Goal: Task Accomplishment & Management: Manage account settings

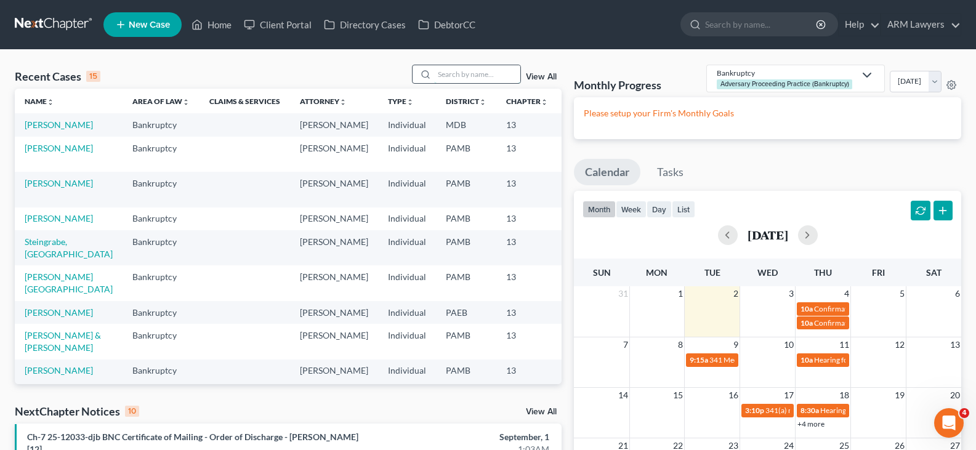
click at [507, 72] on input "search" at bounding box center [477, 74] width 86 height 18
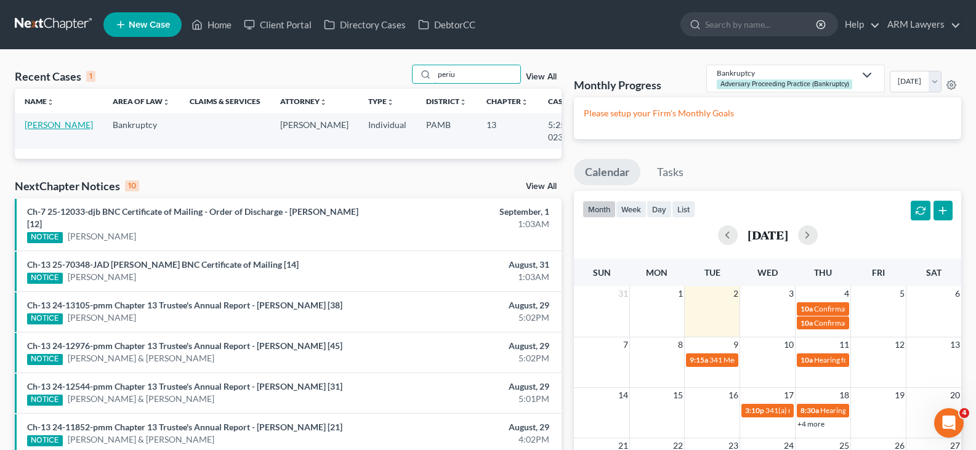
type input "periu"
click at [33, 130] on link "[PERSON_NAME]" at bounding box center [59, 124] width 68 height 10
select select "9"
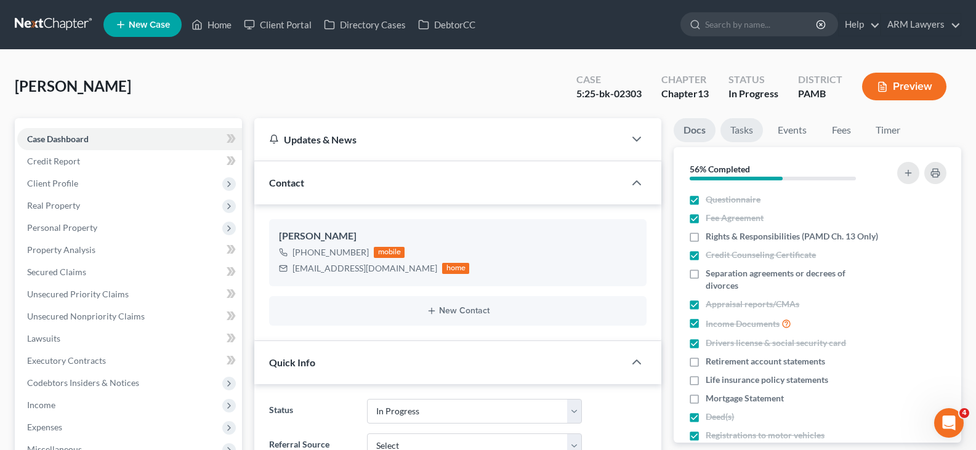
click at [735, 130] on link "Tasks" at bounding box center [742, 130] width 42 height 24
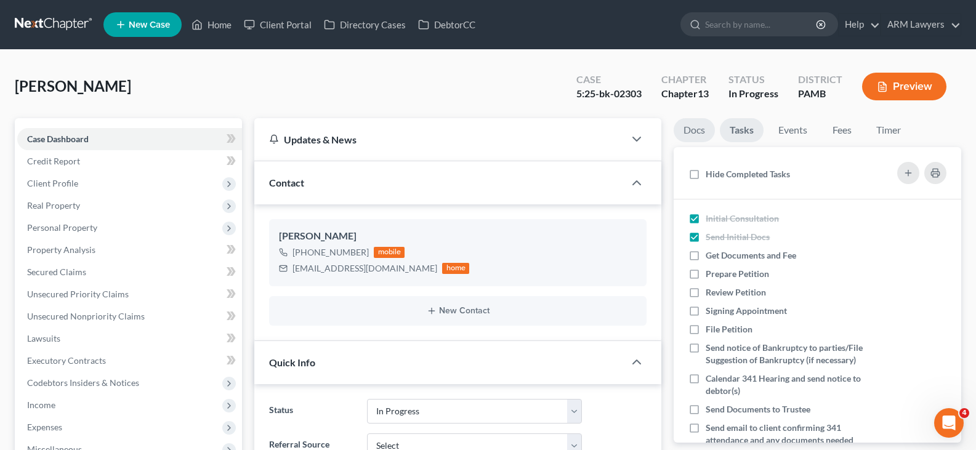
click at [709, 127] on link "Docs" at bounding box center [694, 130] width 41 height 24
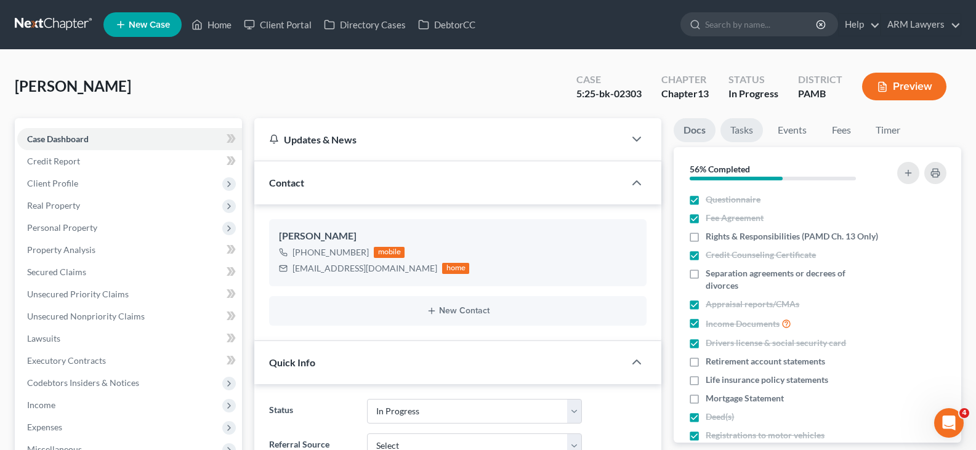
click at [727, 131] on link "Tasks" at bounding box center [742, 130] width 42 height 24
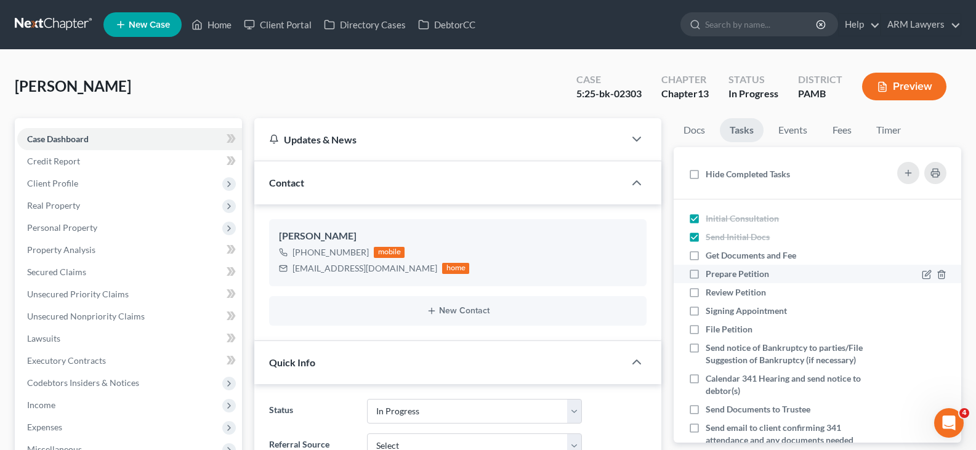
drag, startPoint x: 753, startPoint y: 258, endPoint x: 749, endPoint y: 265, distance: 8.3
click at [753, 258] on span "Get Documents and Fee" at bounding box center [751, 255] width 91 height 10
click at [719, 257] on input "Get Documents and Fee" at bounding box center [715, 253] width 8 height 8
checkbox input "true"
click at [746, 271] on span "Prepare Petition" at bounding box center [737, 274] width 63 height 10
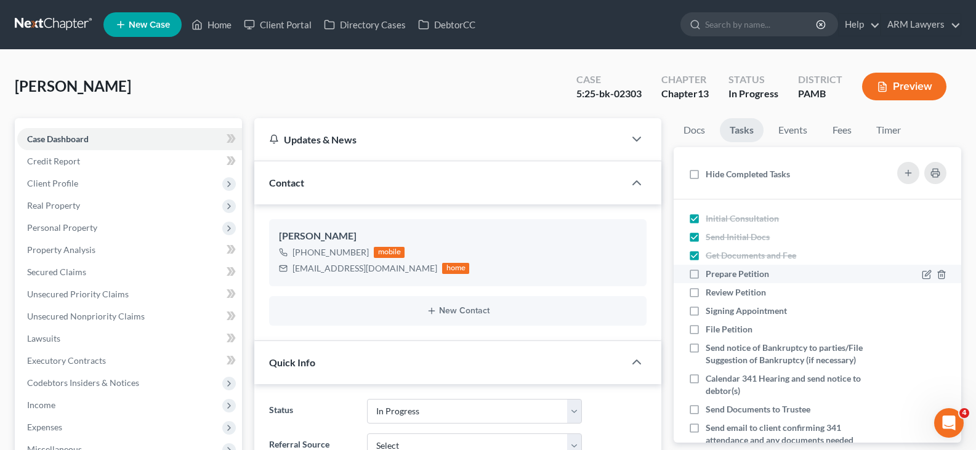
click at [719, 271] on input "Prepare Petition" at bounding box center [715, 272] width 8 height 8
click at [746, 271] on span "Prepare Petition" at bounding box center [737, 274] width 63 height 10
click at [719, 271] on input "Prepare Petition" at bounding box center [715, 272] width 8 height 8
checkbox input "false"
click at [702, 133] on link "Docs" at bounding box center [694, 130] width 41 height 24
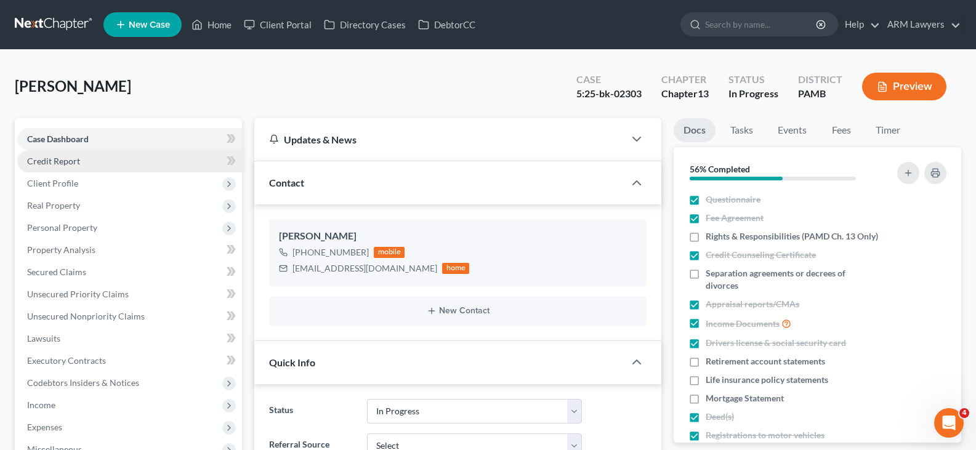
click at [160, 155] on link "Credit Report" at bounding box center [129, 161] width 225 height 22
click at [145, 138] on link "Case Dashboard" at bounding box center [129, 139] width 225 height 22
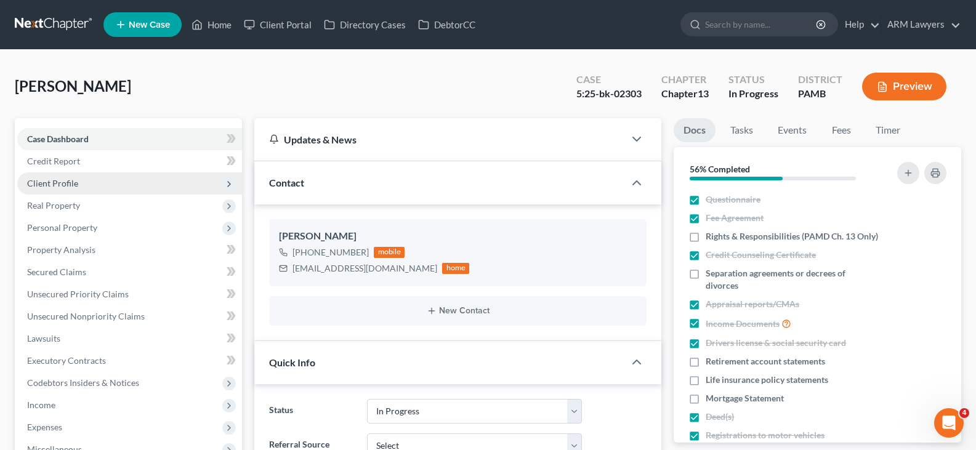
click at [86, 184] on span "Client Profile" at bounding box center [129, 183] width 225 height 22
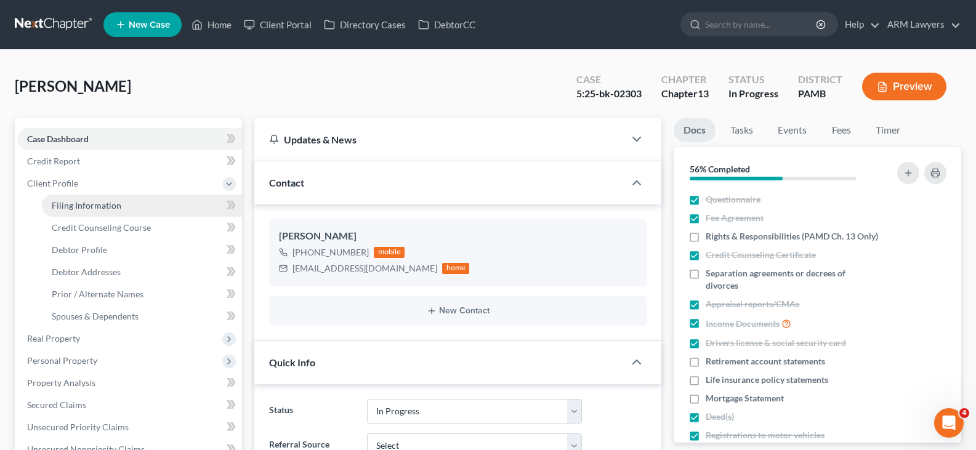
click at [107, 207] on span "Filing Information" at bounding box center [87, 205] width 70 height 10
select select "1"
select select "0"
select select "3"
select select "68"
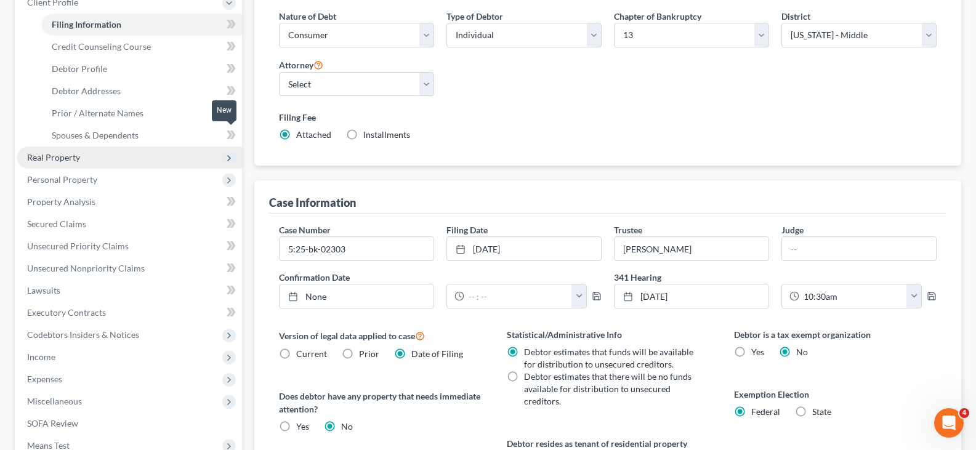
scroll to position [185, 0]
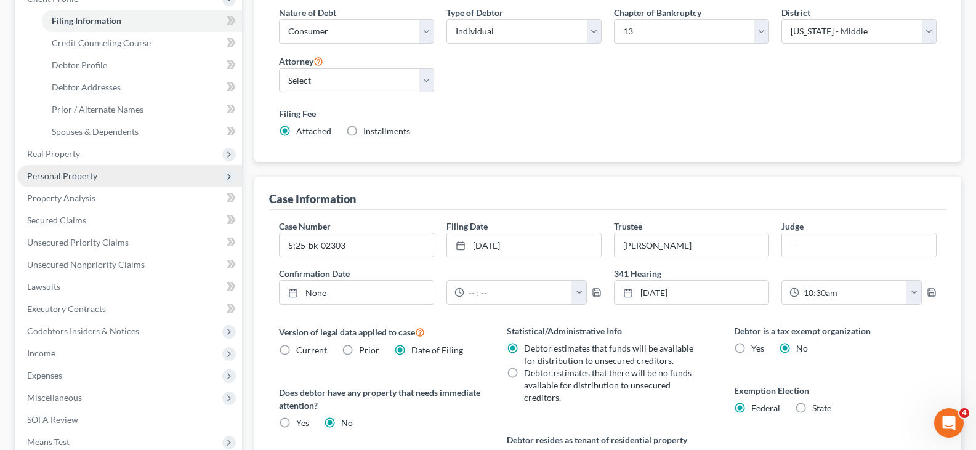
click at [119, 178] on span "Personal Property" at bounding box center [129, 176] width 225 height 22
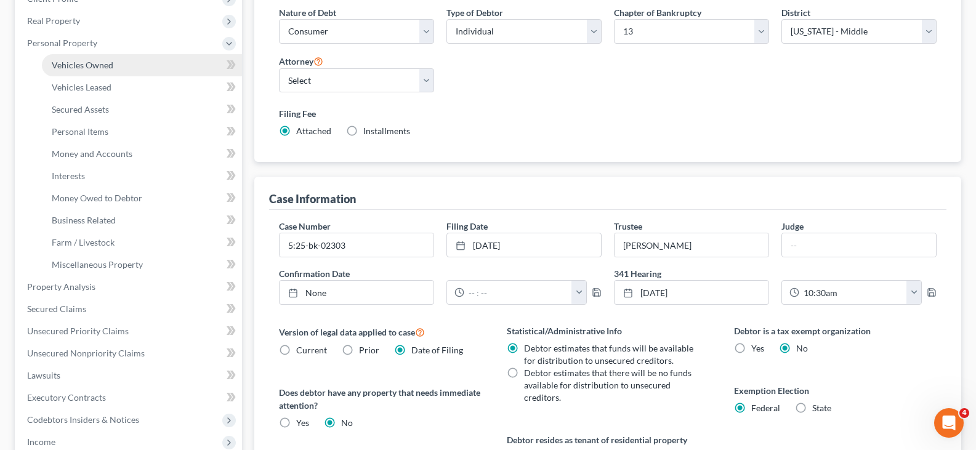
click at [109, 60] on span "Vehicles Owned" at bounding box center [83, 65] width 62 height 10
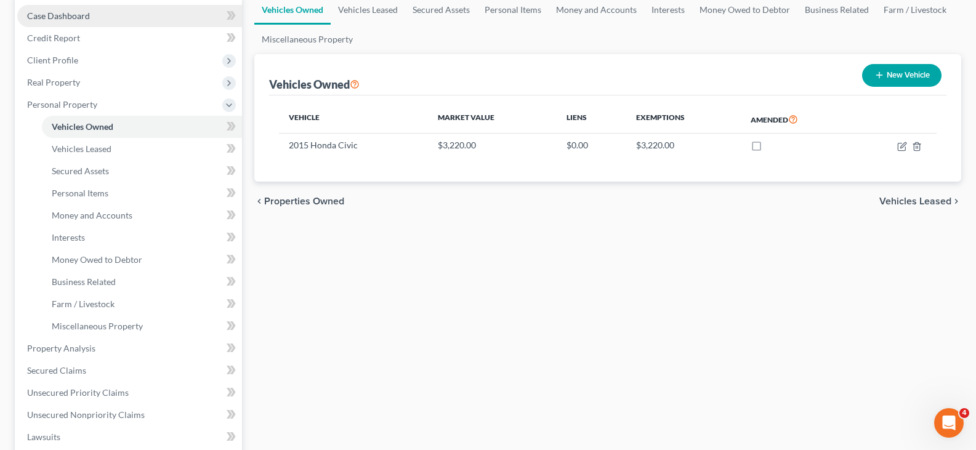
scroll to position [62, 0]
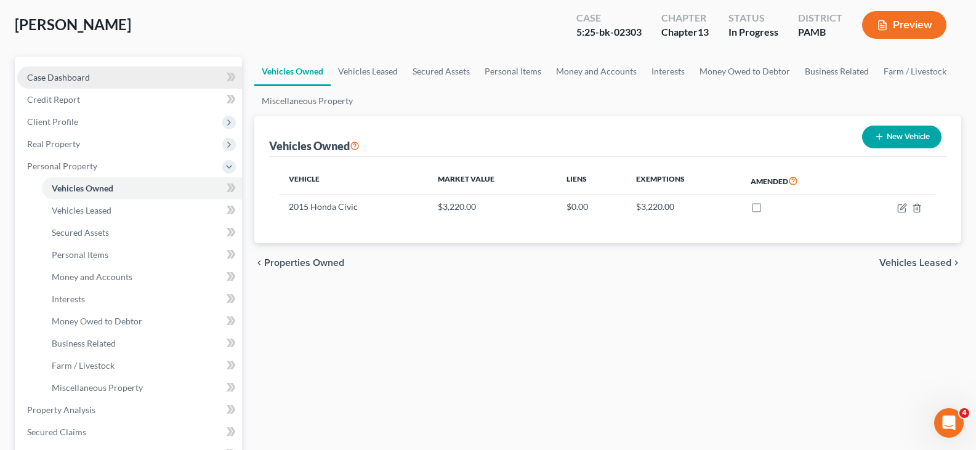
click at [132, 71] on link "Case Dashboard" at bounding box center [129, 78] width 225 height 22
select select "9"
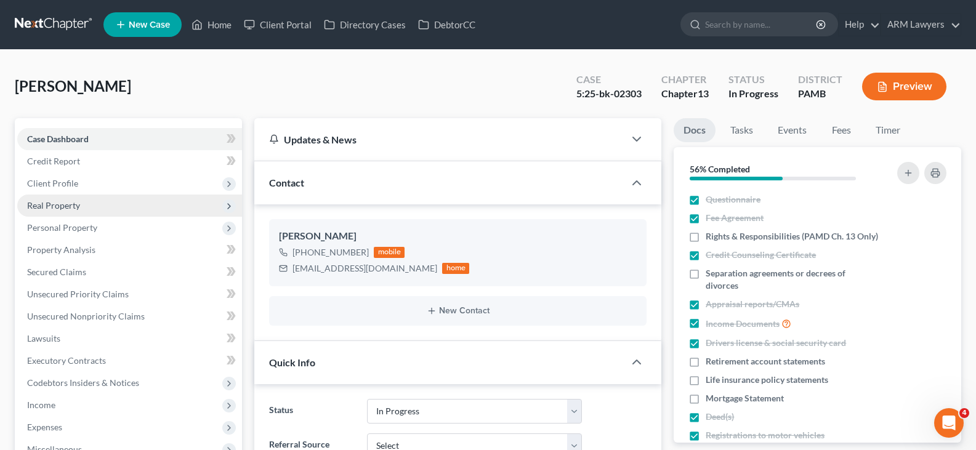
click at [100, 212] on span "Real Property" at bounding box center [129, 206] width 225 height 22
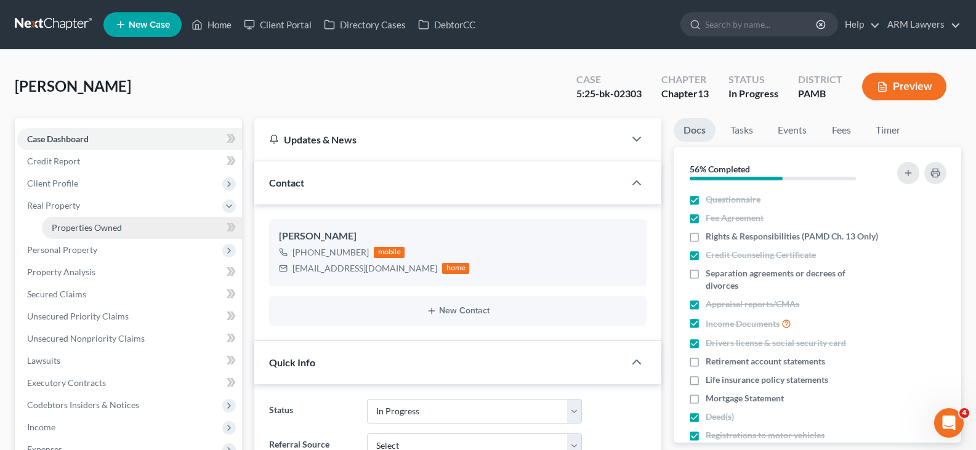
click at [97, 225] on span "Properties Owned" at bounding box center [87, 227] width 70 height 10
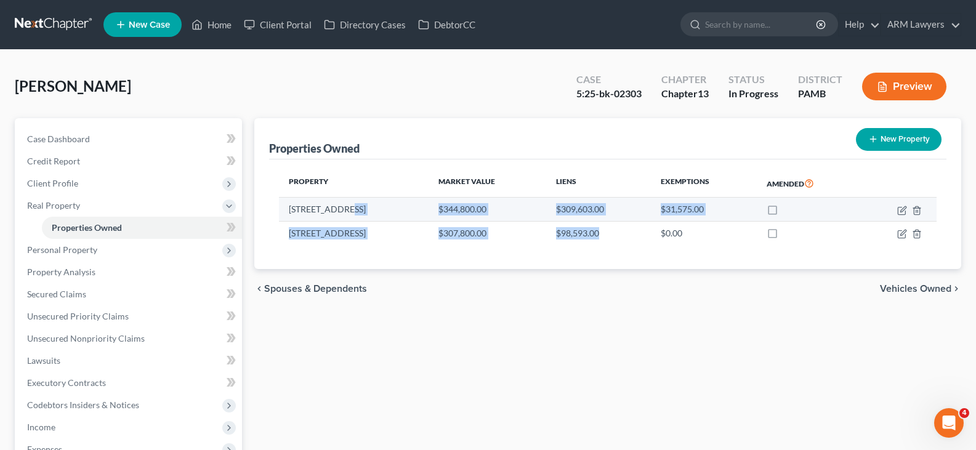
drag, startPoint x: 602, startPoint y: 235, endPoint x: 353, endPoint y: 212, distance: 249.8
click at [353, 211] on tbody "205 Seneca Dr $344,800.00 $309,603.00 $31,575.00 149 Weasel Rd $307,800.00 $98,…" at bounding box center [608, 221] width 658 height 47
click at [353, 220] on td "205 Seneca Dr" at bounding box center [354, 209] width 150 height 23
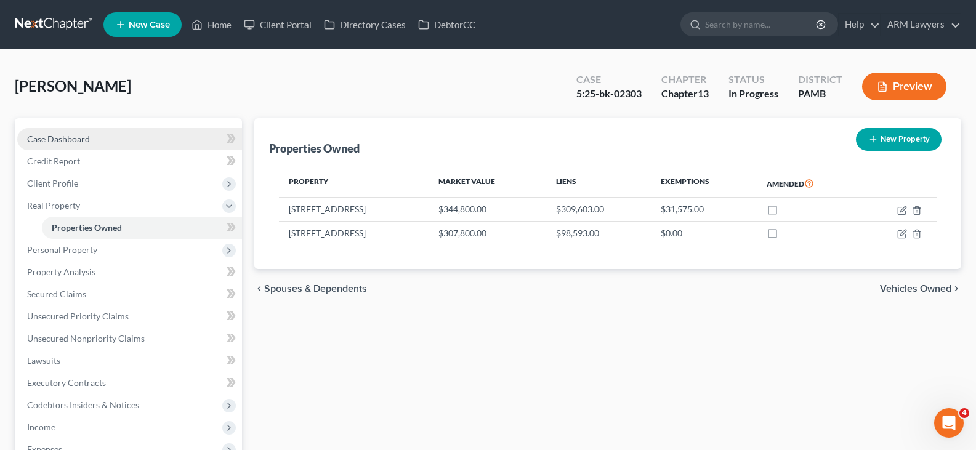
click at [119, 143] on link "Case Dashboard" at bounding box center [129, 139] width 225 height 22
select select "9"
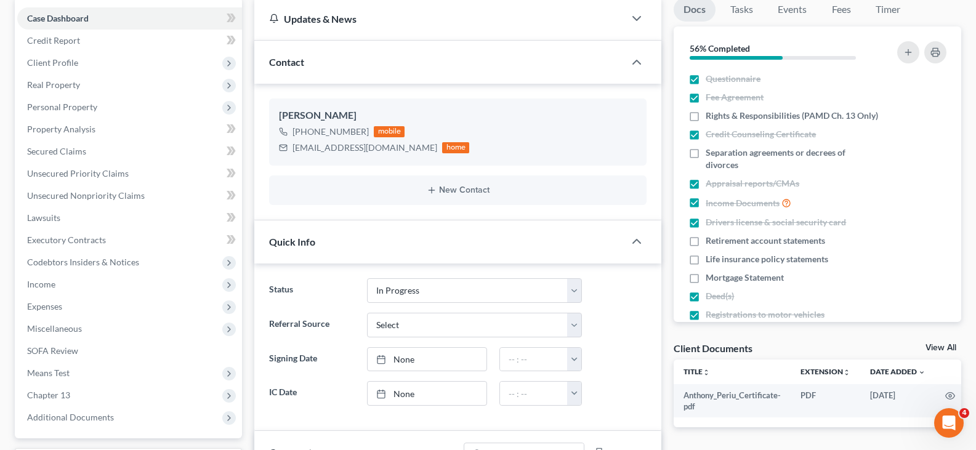
scroll to position [123, 0]
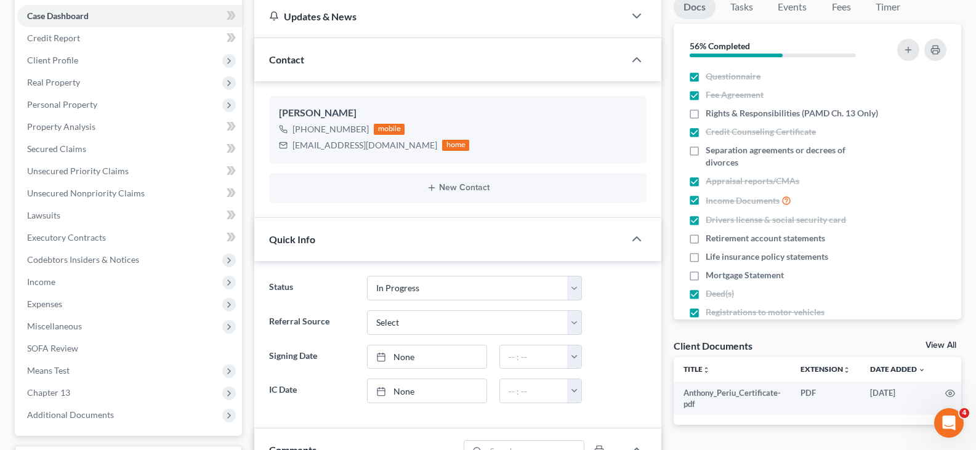
click at [284, 380] on label "IC Date" at bounding box center [311, 391] width 97 height 25
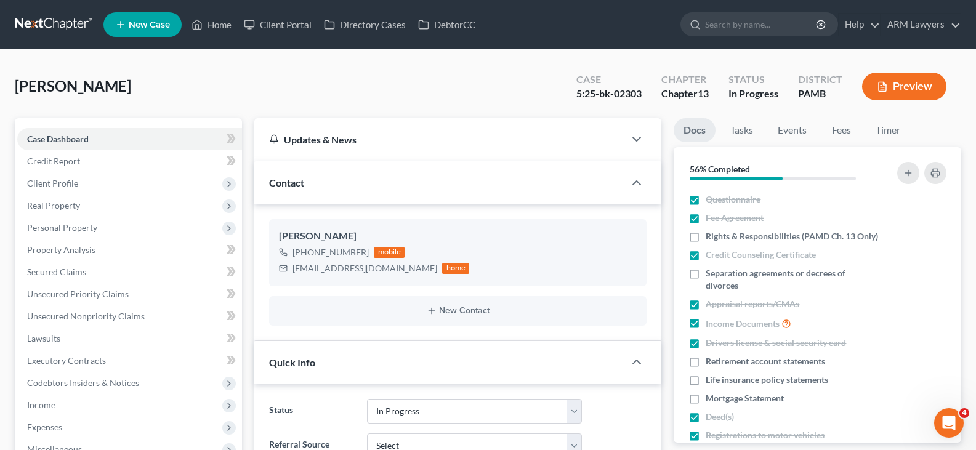
drag, startPoint x: 0, startPoint y: 195, endPoint x: 28, endPoint y: 223, distance: 39.2
drag, startPoint x: 89, startPoint y: 91, endPoint x: 353, endPoint y: 349, distance: 369.3
click at [89, 91] on span "[PERSON_NAME]" at bounding box center [73, 86] width 116 height 18
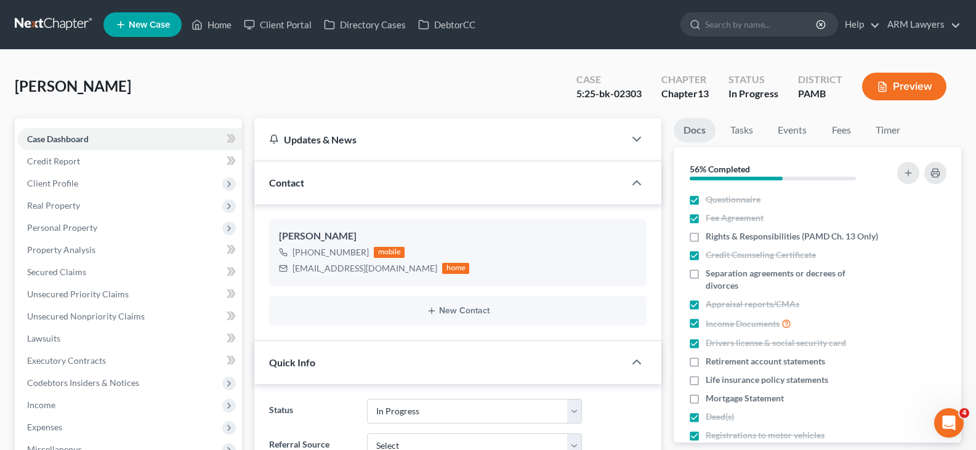
drag, startPoint x: 81, startPoint y: 79, endPoint x: 333, endPoint y: 408, distance: 414.1
click at [81, 79] on span "[PERSON_NAME]" at bounding box center [73, 86] width 116 height 18
drag, startPoint x: 0, startPoint y: 135, endPoint x: 584, endPoint y: 74, distance: 587.7
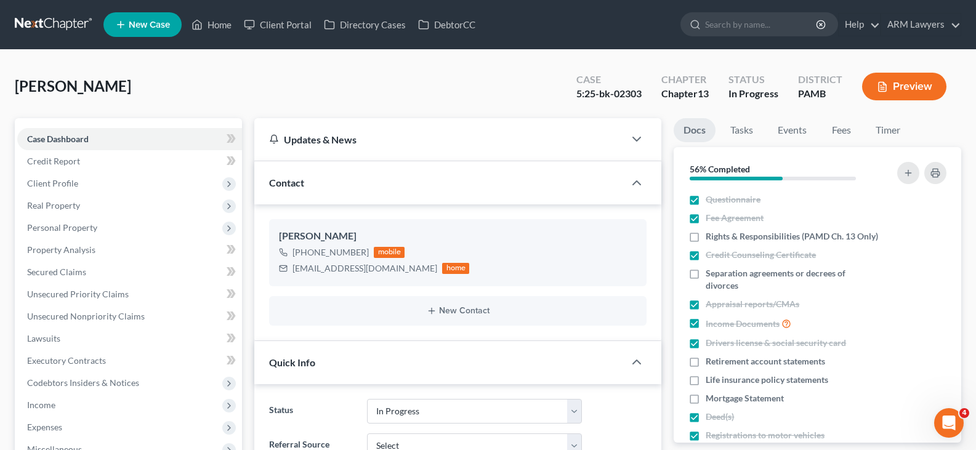
click at [57, 26] on link at bounding box center [54, 25] width 79 height 22
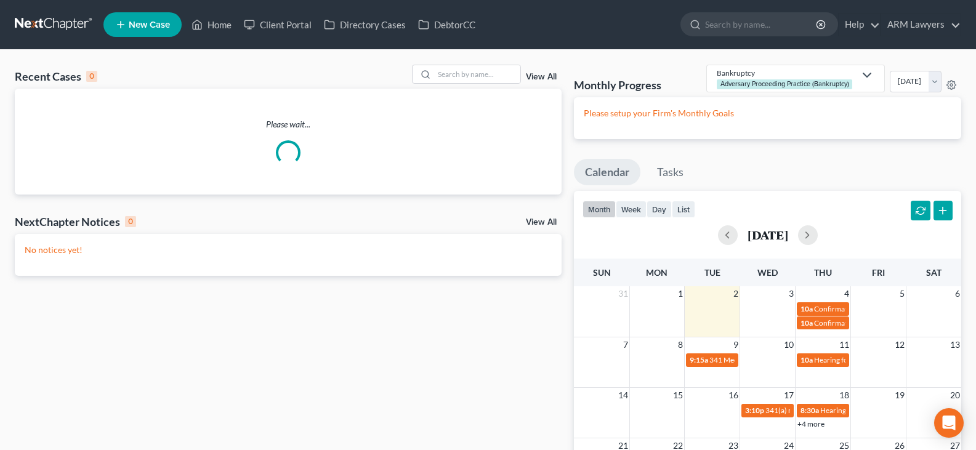
click at [546, 75] on link "View All" at bounding box center [541, 77] width 31 height 9
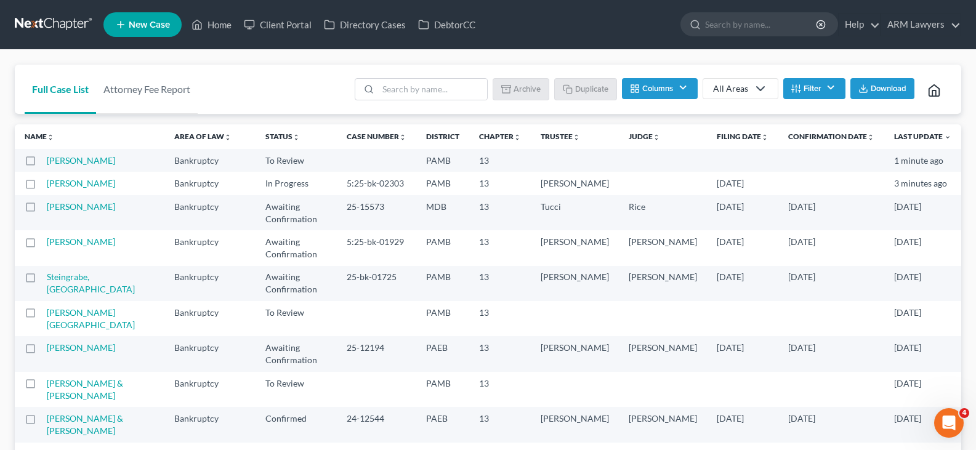
click at [424, 86] on input "search" at bounding box center [432, 89] width 109 height 21
type input "[PERSON_NAME]"
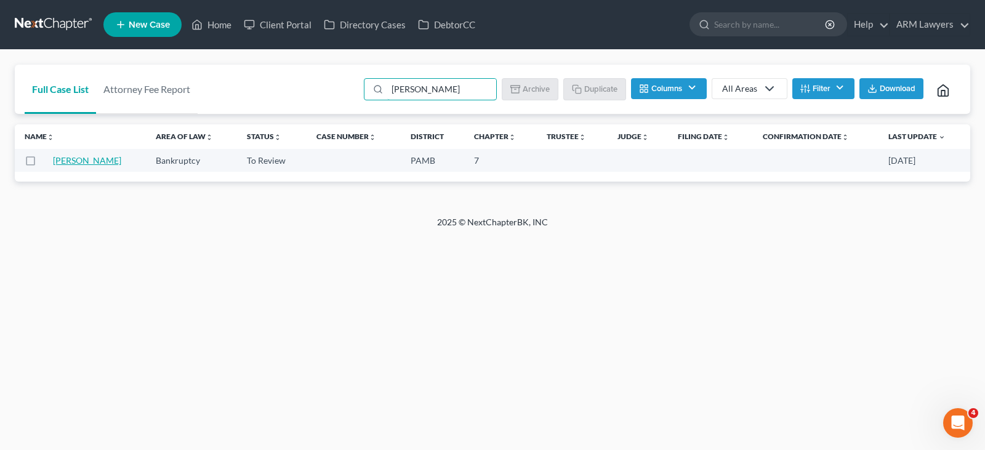
click at [84, 163] on link "[PERSON_NAME]" at bounding box center [87, 160] width 68 height 10
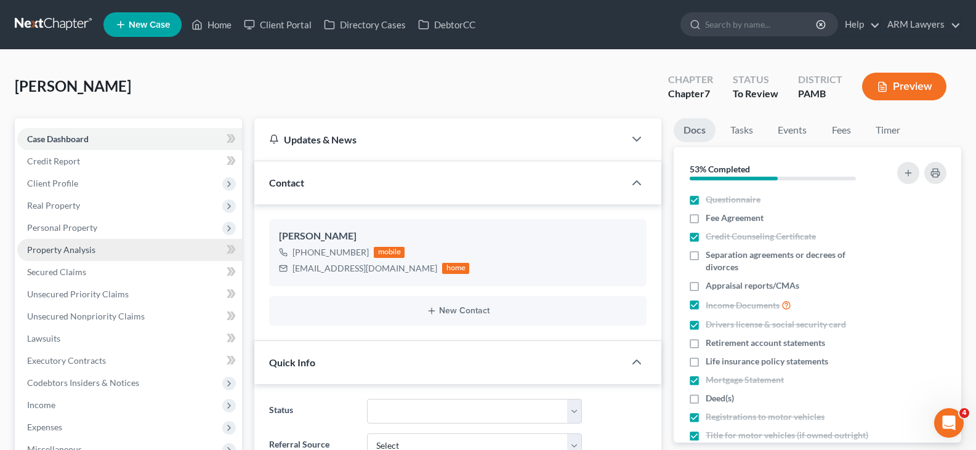
click at [123, 245] on link "Property Analysis" at bounding box center [129, 250] width 225 height 22
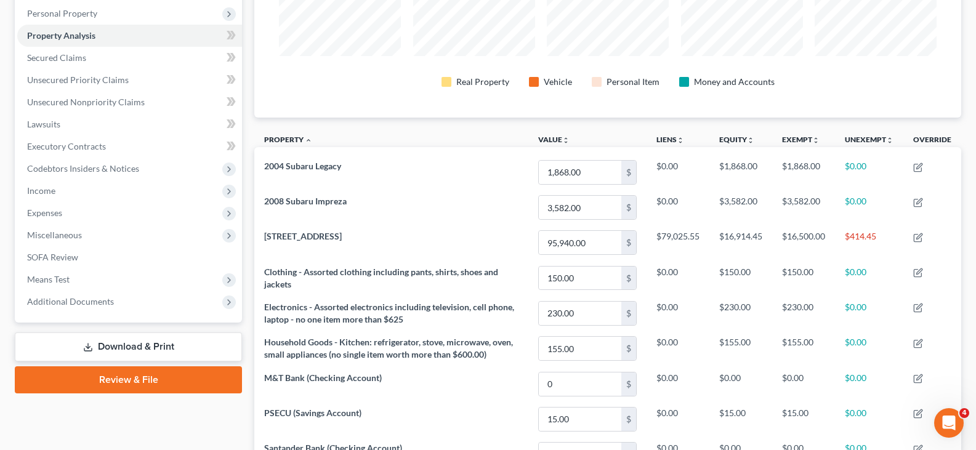
scroll to position [246, 0]
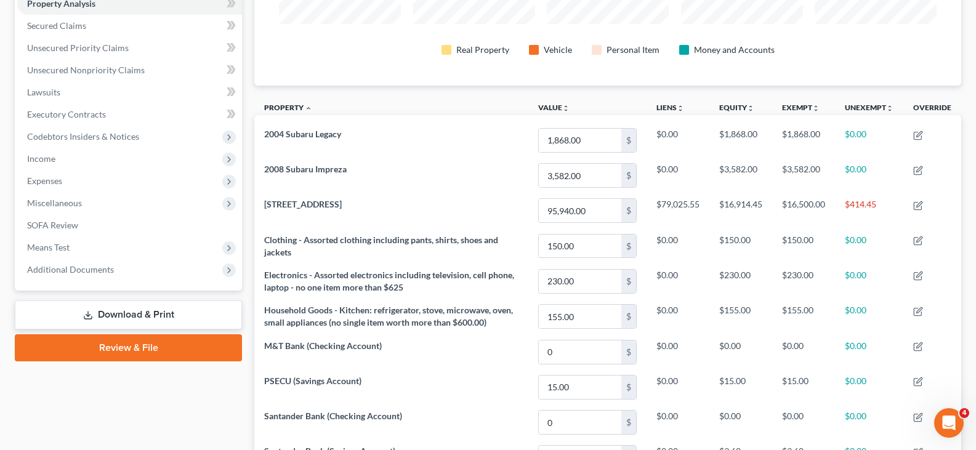
click at [81, 426] on div "Case Dashboard Payments Invoices Payments Payments Credit Report Client Profile" at bounding box center [129, 210] width 240 height 677
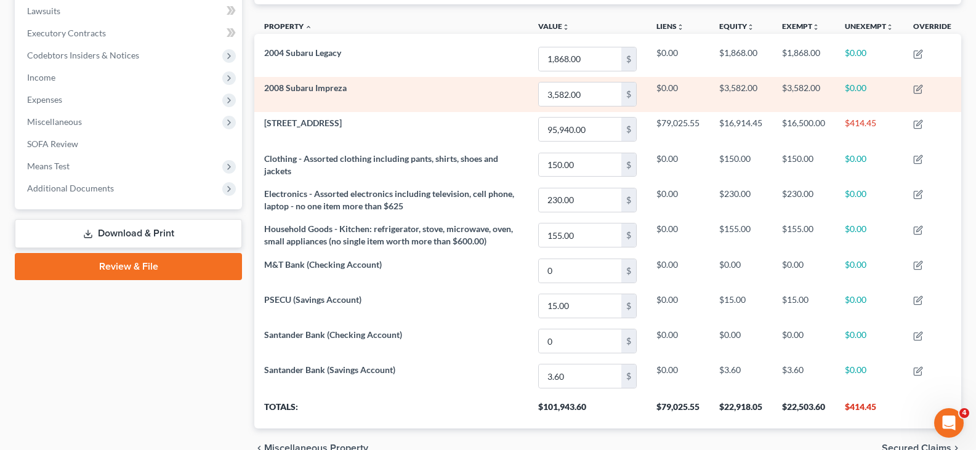
scroll to position [331, 0]
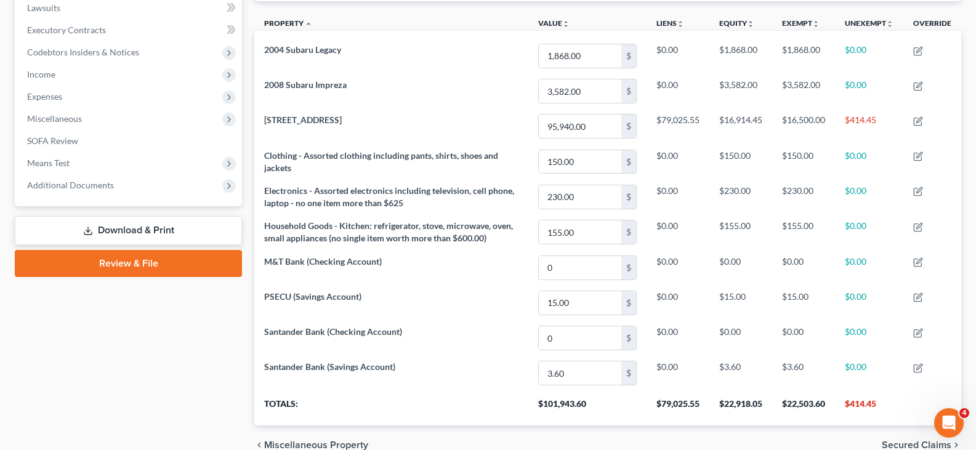
click at [156, 382] on div "Case Dashboard Payments Invoices Payments Payments Credit Report Client Profile" at bounding box center [129, 126] width 240 height 677
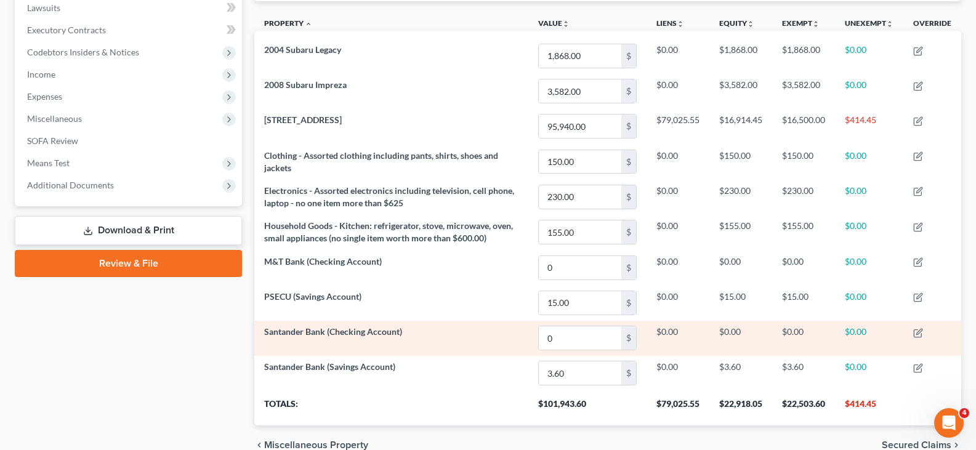
drag, startPoint x: 52, startPoint y: 364, endPoint x: 687, endPoint y: 333, distance: 635.1
click at [52, 364] on div "Case Dashboard Payments Invoices Payments Payments Credit Report Client Profile" at bounding box center [129, 126] width 240 height 677
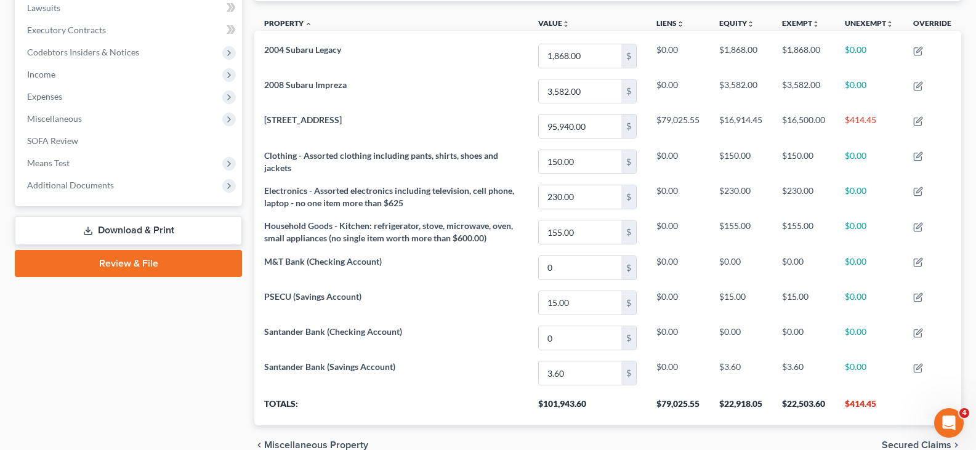
click at [118, 360] on div "Case Dashboard Payments Invoices Payments Payments Credit Report Client Profile" at bounding box center [129, 126] width 240 height 677
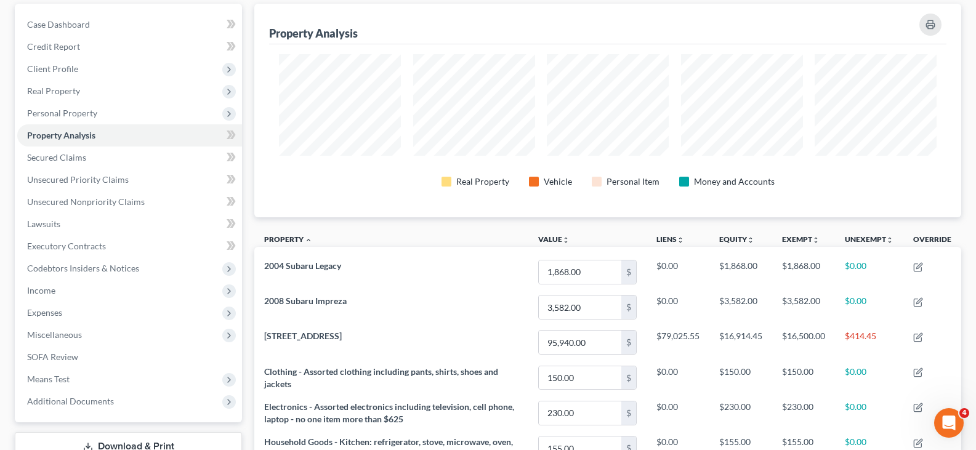
scroll to position [123, 0]
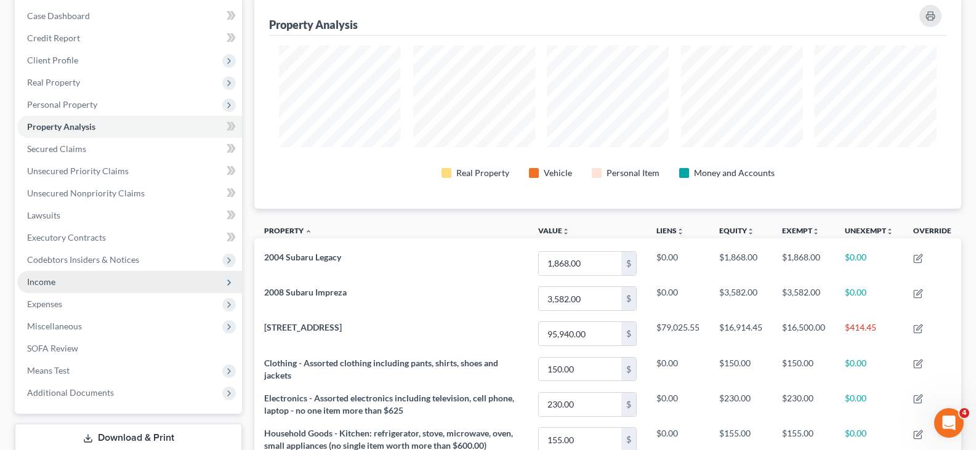
click at [75, 287] on span "Income" at bounding box center [129, 282] width 225 height 22
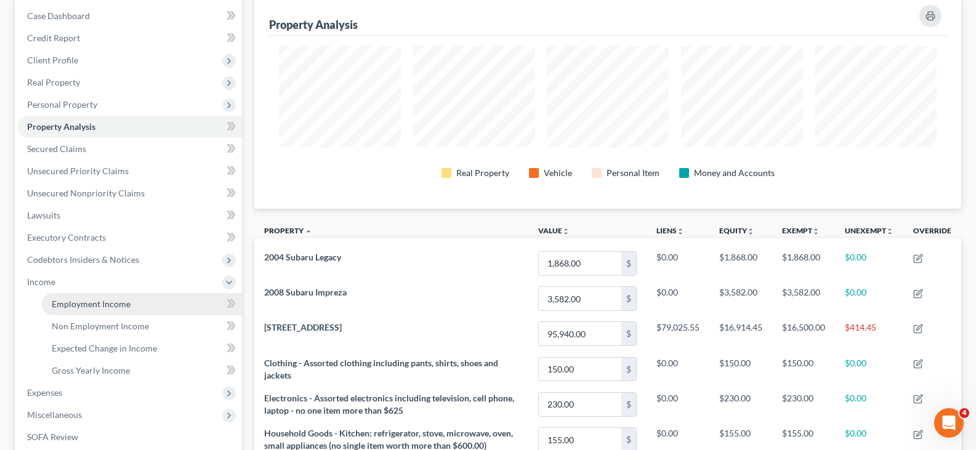
click at [79, 302] on span "Employment Income" at bounding box center [91, 304] width 79 height 10
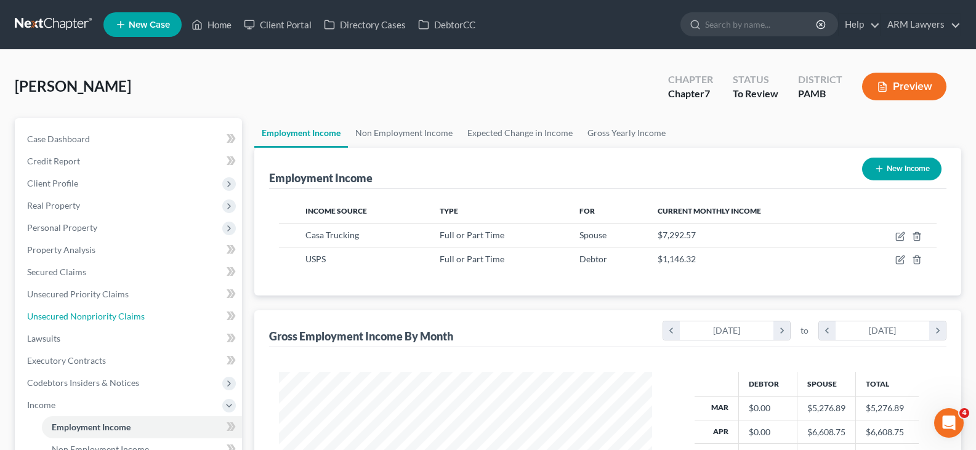
drag, startPoint x: 83, startPoint y: 318, endPoint x: 632, endPoint y: 341, distance: 549.8
click at [83, 318] on span "Unsecured Nonpriority Claims" at bounding box center [86, 316] width 118 height 10
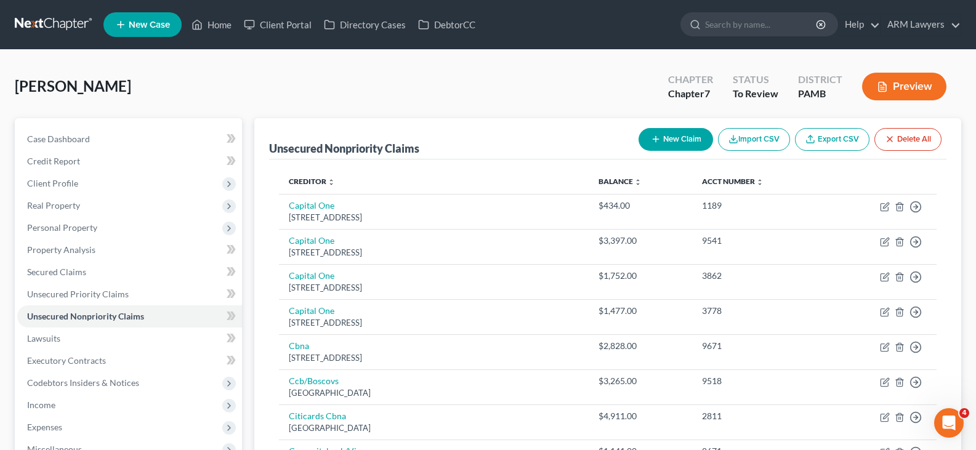
click at [32, 89] on span "[PERSON_NAME]" at bounding box center [73, 86] width 116 height 18
click at [116, 144] on link "Case Dashboard" at bounding box center [129, 139] width 225 height 22
select select "20"
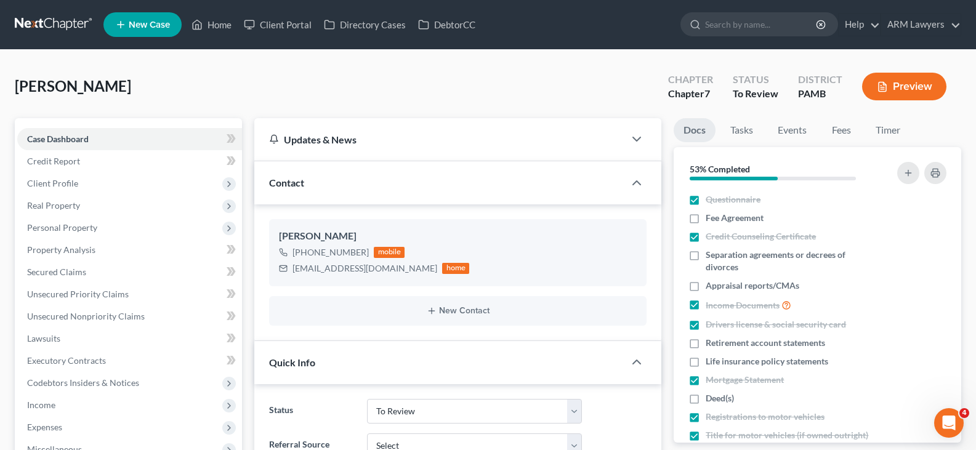
click at [23, 94] on span "[PERSON_NAME]" at bounding box center [73, 86] width 116 height 18
click at [754, 129] on link "Tasks" at bounding box center [742, 130] width 42 height 24
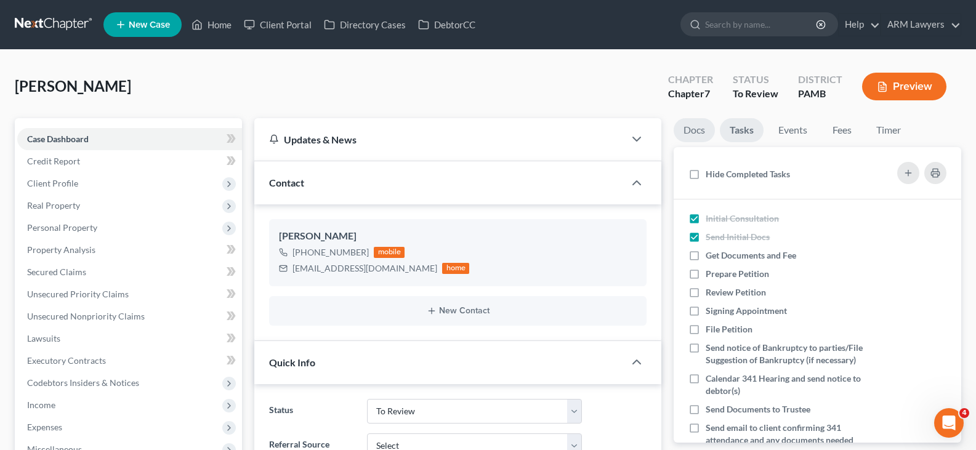
click at [706, 130] on link "Docs" at bounding box center [694, 130] width 41 height 24
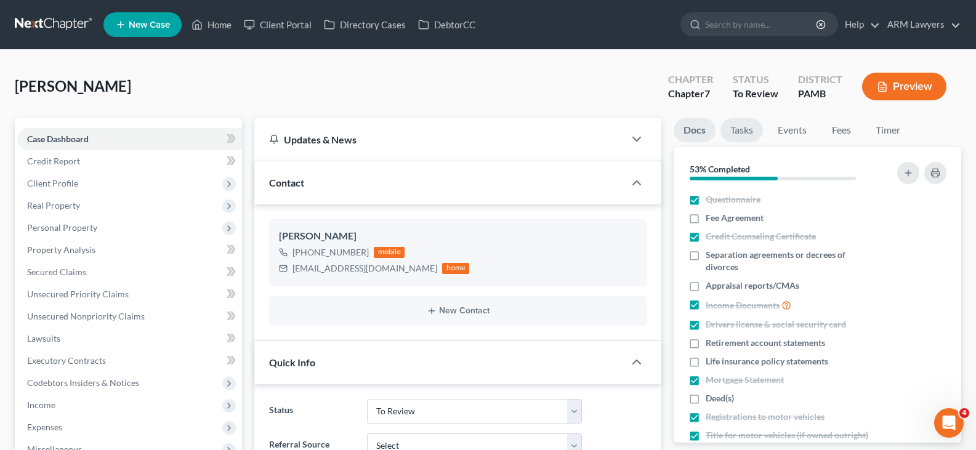
click at [749, 127] on link "Tasks" at bounding box center [742, 130] width 42 height 24
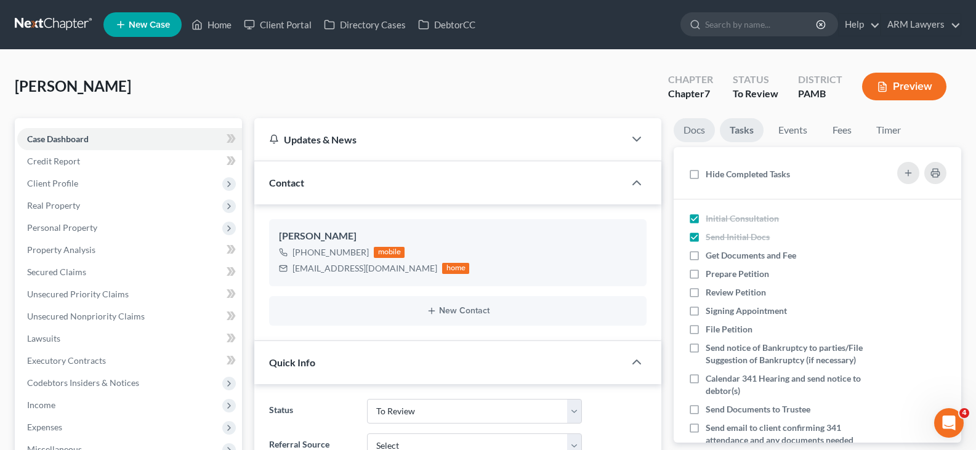
click at [683, 137] on link "Docs" at bounding box center [694, 130] width 41 height 24
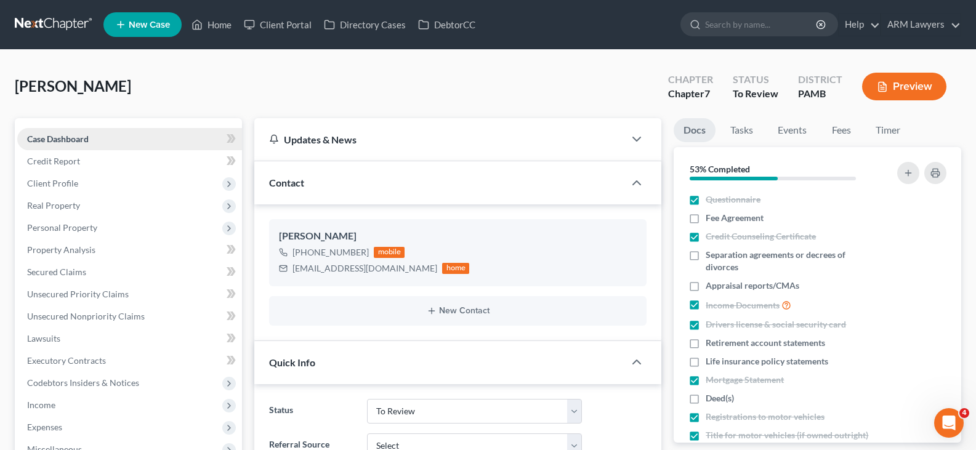
click at [123, 130] on link "Case Dashboard" at bounding box center [129, 139] width 225 height 22
click at [84, 75] on div "[PERSON_NAME] Upgraded Chapter Chapter 7 Status To Review District PAMB Preview" at bounding box center [488, 92] width 947 height 54
click at [38, 111] on div "[PERSON_NAME] Upgraded Chapter Chapter 7 Status To Review District PAMB Preview" at bounding box center [488, 92] width 947 height 54
click at [751, 134] on link "Tasks" at bounding box center [742, 130] width 42 height 24
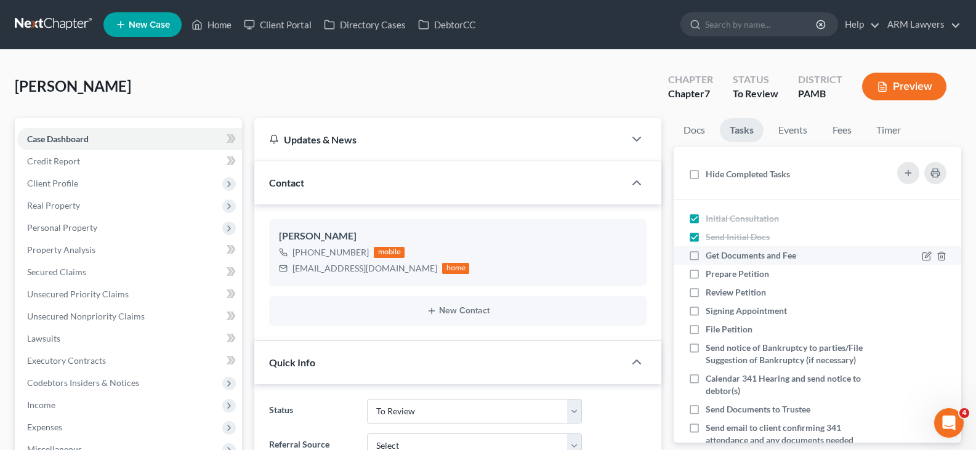
click at [747, 254] on span "Get Documents and Fee" at bounding box center [751, 255] width 91 height 10
click at [719, 254] on input "Get Documents and Fee" at bounding box center [715, 253] width 8 height 8
checkbox input "true"
drag, startPoint x: 701, startPoint y: 132, endPoint x: 685, endPoint y: 135, distance: 16.3
click at [701, 132] on link "Docs" at bounding box center [694, 130] width 41 height 24
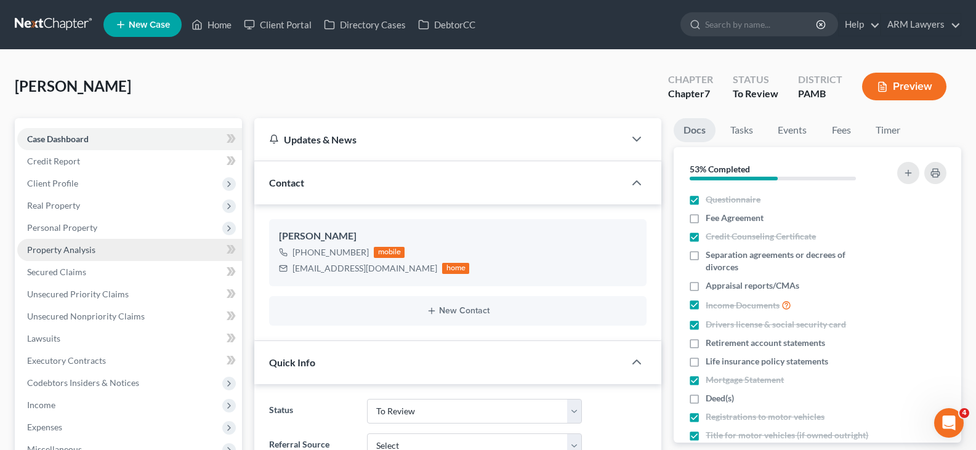
drag, startPoint x: 0, startPoint y: 129, endPoint x: 92, endPoint y: 243, distance: 146.3
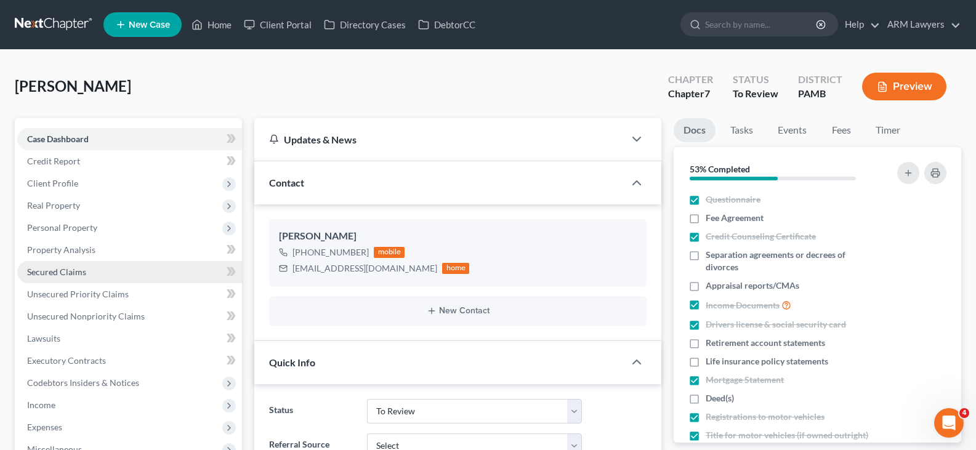
click at [73, 267] on span "Secured Claims" at bounding box center [56, 272] width 59 height 10
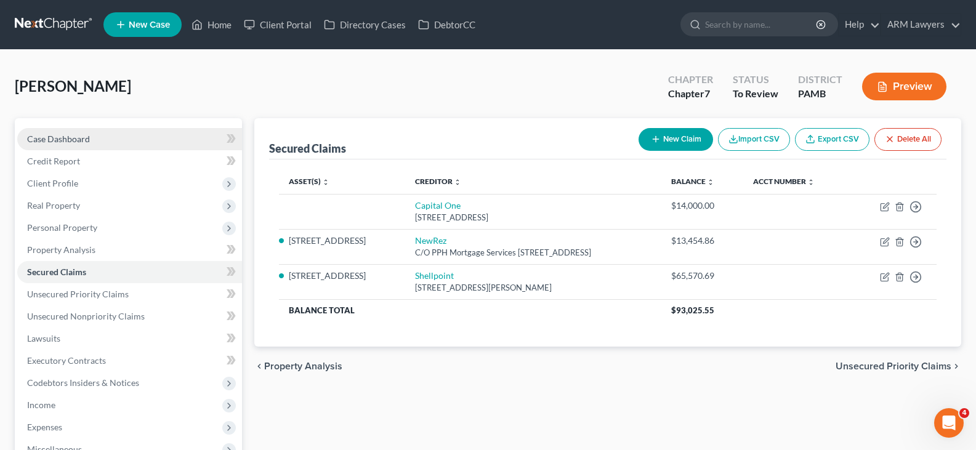
click at [70, 131] on link "Case Dashboard" at bounding box center [129, 139] width 225 height 22
select select "20"
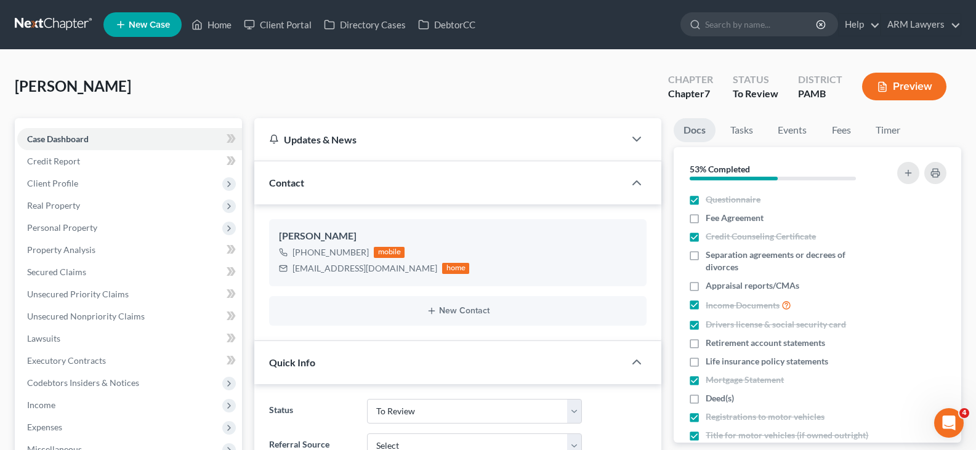
click at [44, 24] on link at bounding box center [54, 25] width 79 height 22
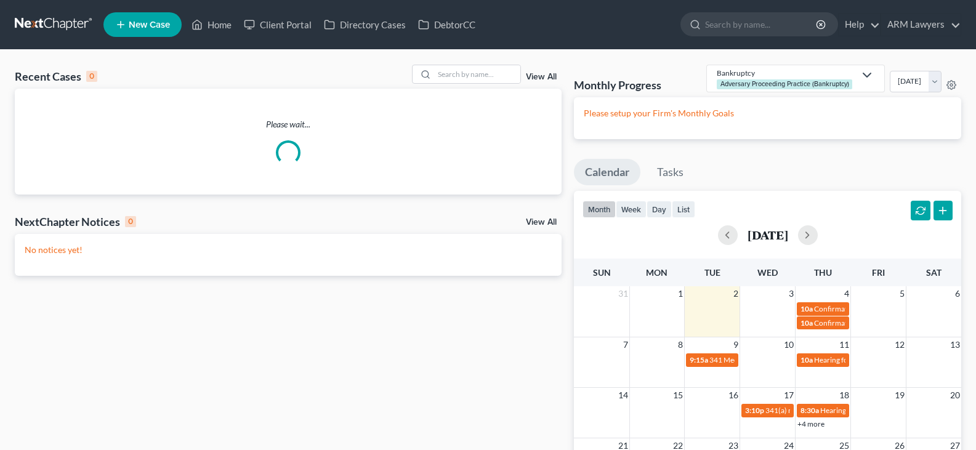
click at [548, 72] on div "View All" at bounding box center [487, 74] width 150 height 19
click at [548, 73] on link "View All" at bounding box center [541, 77] width 31 height 9
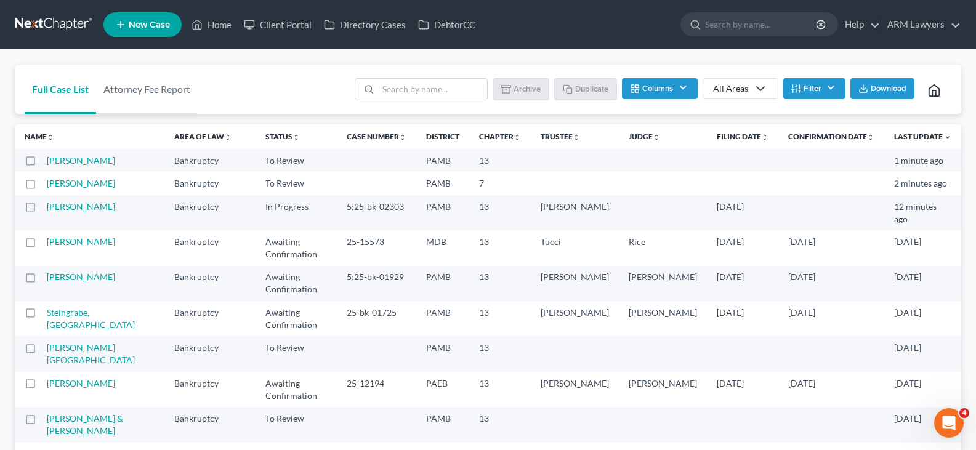
click at [810, 78] on button "Filter" at bounding box center [814, 88] width 62 height 21
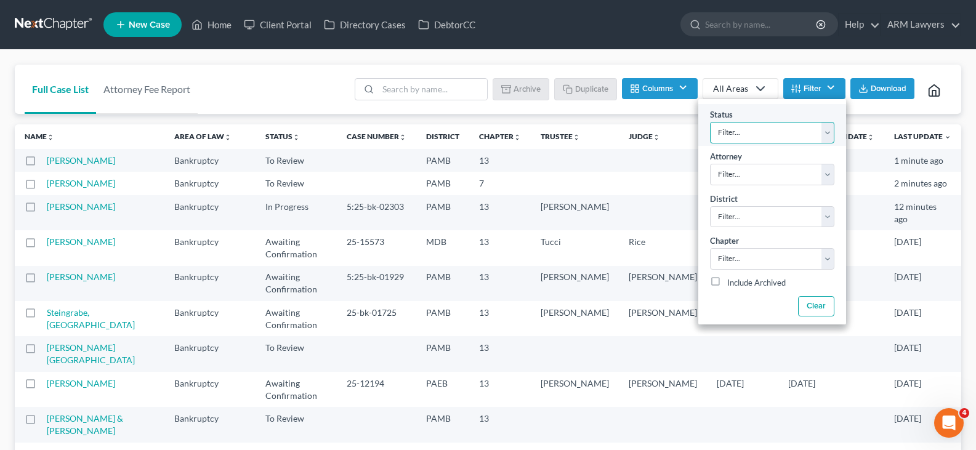
click at [799, 128] on select "Filter... Answer Due Awaiting Confirmation Awaiting Discharge Confirmed Could N…" at bounding box center [772, 133] width 124 height 22
select select "1"
click at [799, 128] on select "Filter... Answer Due Awaiting Confirmation Awaiting Discharge Confirmed Could N…" at bounding box center [772, 133] width 124 height 22
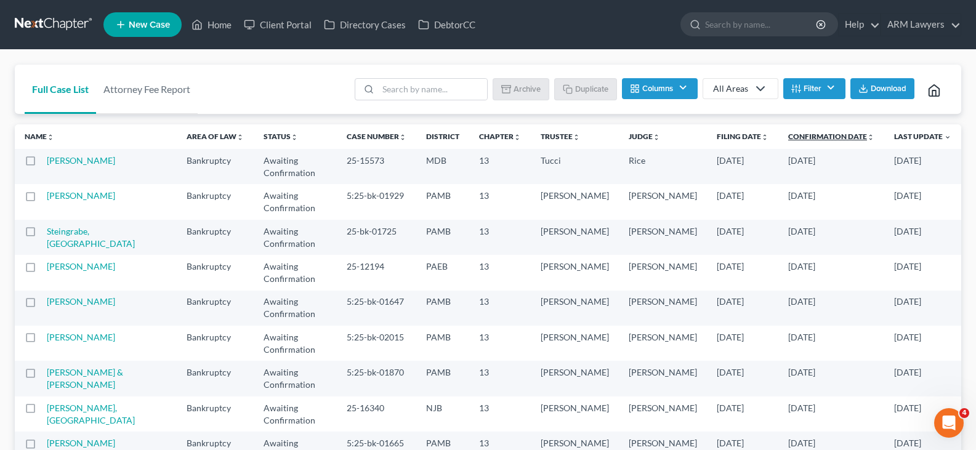
click at [826, 140] on link "Confirmation Date unfold_more expand_more expand_less" at bounding box center [831, 136] width 86 height 9
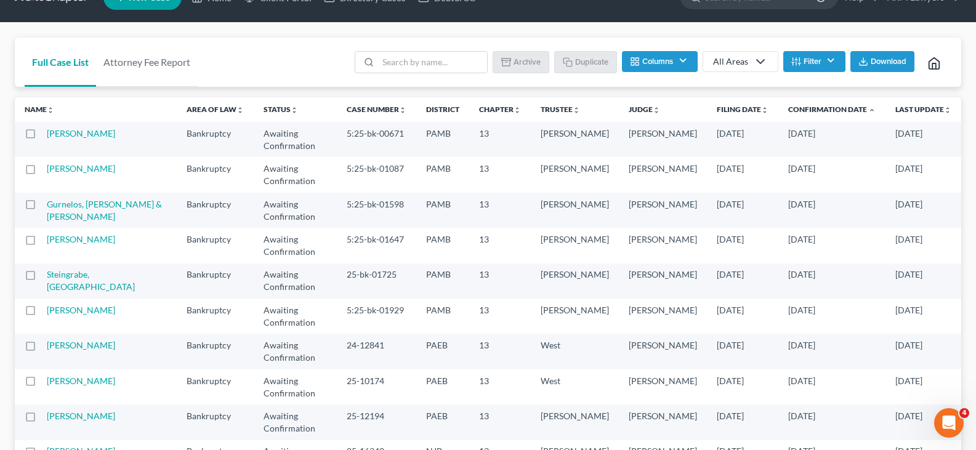
scroll to position [26, 0]
